Goal: Ask a question

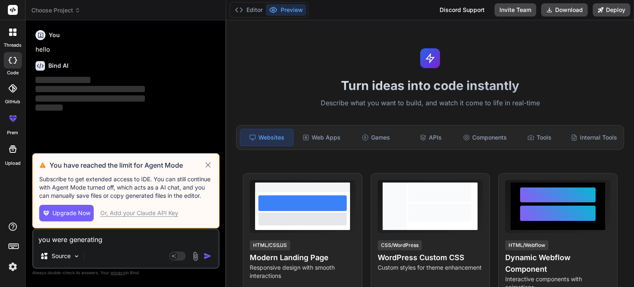
click at [206, 164] on icon at bounding box center [208, 165] width 9 height 10
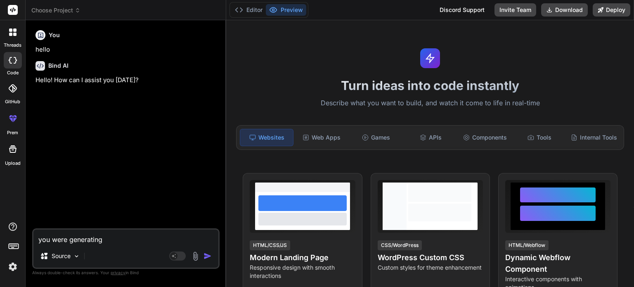
click at [15, 32] on icon at bounding box center [12, 31] width 7 height 7
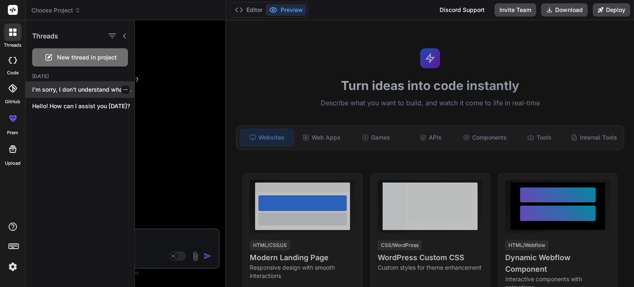
click at [86, 89] on p "I'm sorry, I don't understand what you're..." at bounding box center [83, 89] width 102 height 8
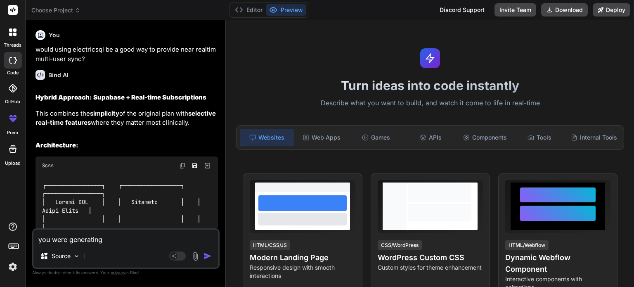
click at [12, 33] on icon at bounding box center [10, 34] width 3 height 3
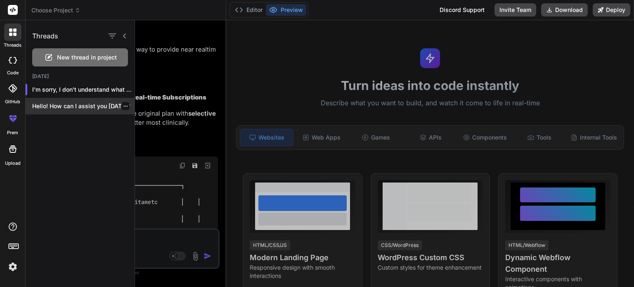
click at [64, 109] on p "Hello! How can I assist you [DATE]?" at bounding box center [83, 106] width 102 height 8
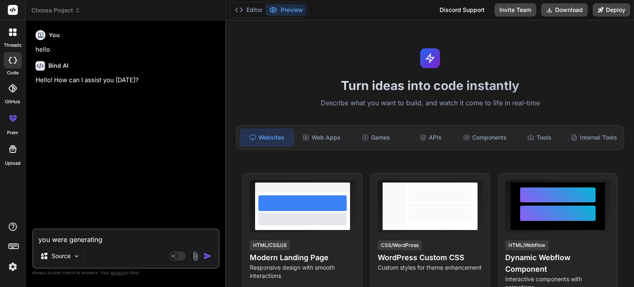
scroll to position [40, 0]
click at [16, 31] on icon at bounding box center [14, 29] width 3 height 3
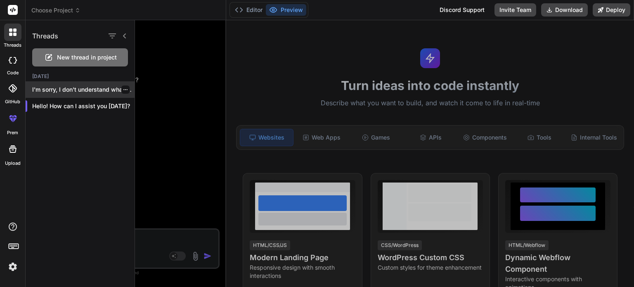
click at [81, 87] on p "I'm sorry, I don't understand what you're..." at bounding box center [83, 89] width 102 height 8
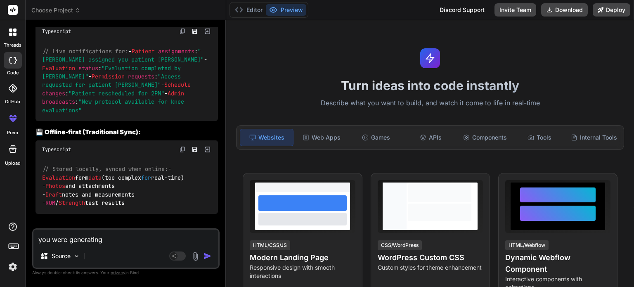
scroll to position [0, 0]
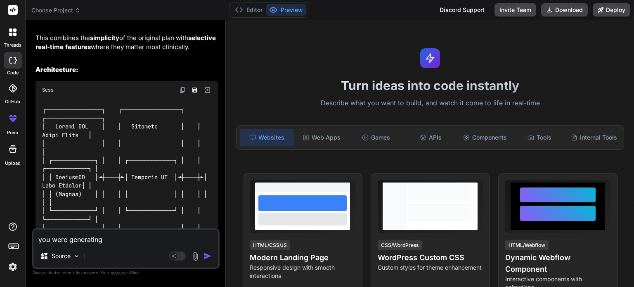
click at [135, 69] on h2 "Architecture:" at bounding box center [127, 69] width 183 height 9
click at [136, 71] on h2 "Architecture:" at bounding box center [127, 69] width 183 height 9
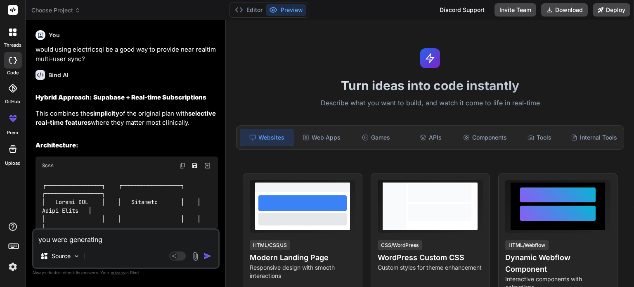
click at [12, 33] on icon at bounding box center [10, 34] width 3 height 3
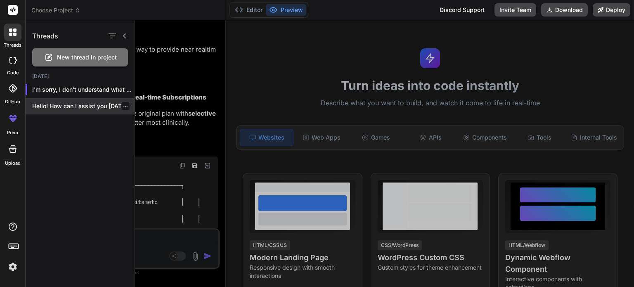
click at [60, 109] on p "Hello! How can I assist you [DATE]?" at bounding box center [83, 106] width 102 height 8
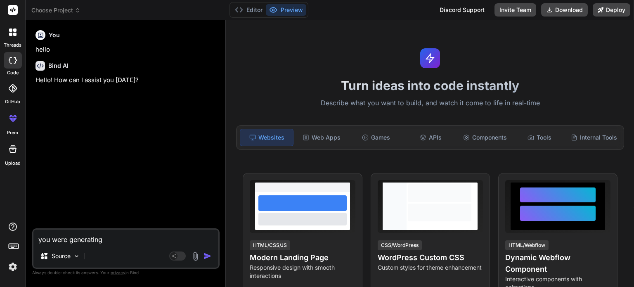
type textarea "x"
click at [18, 34] on div at bounding box center [12, 32] width 17 height 17
